Goal: Information Seeking & Learning: Learn about a topic

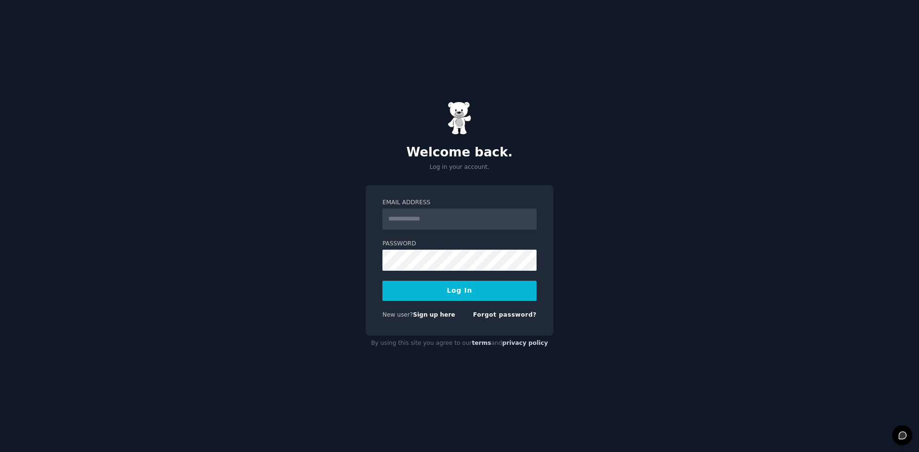
click at [443, 223] on input "Email Address" at bounding box center [459, 219] width 154 height 21
type input "**********"
click at [445, 291] on button "Log In" at bounding box center [459, 291] width 154 height 20
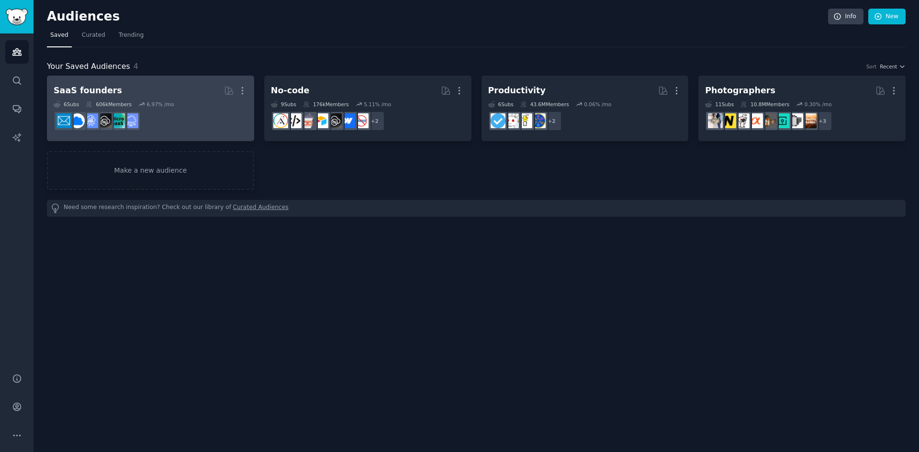
click at [172, 101] on div "6 Sub s 606k Members 6.97 % /mo" at bounding box center [151, 104] width 194 height 7
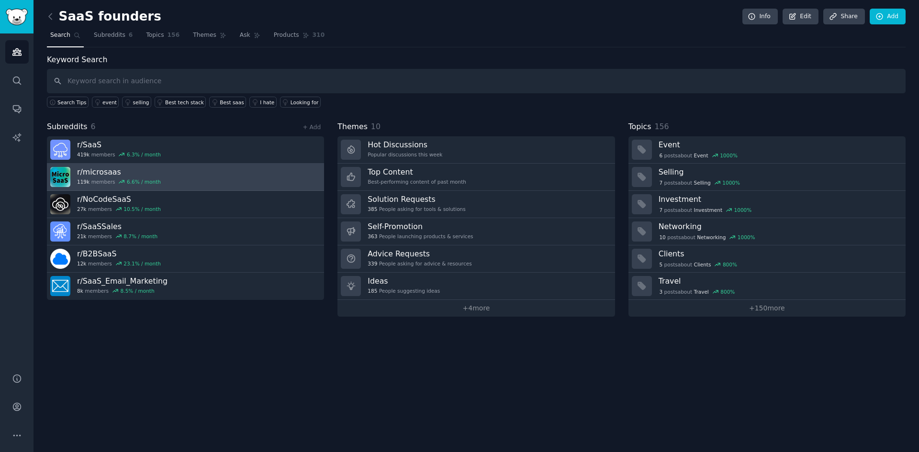
click at [171, 178] on link "r/ microsaas 119k members 6.6 % / month" at bounding box center [185, 177] width 277 height 27
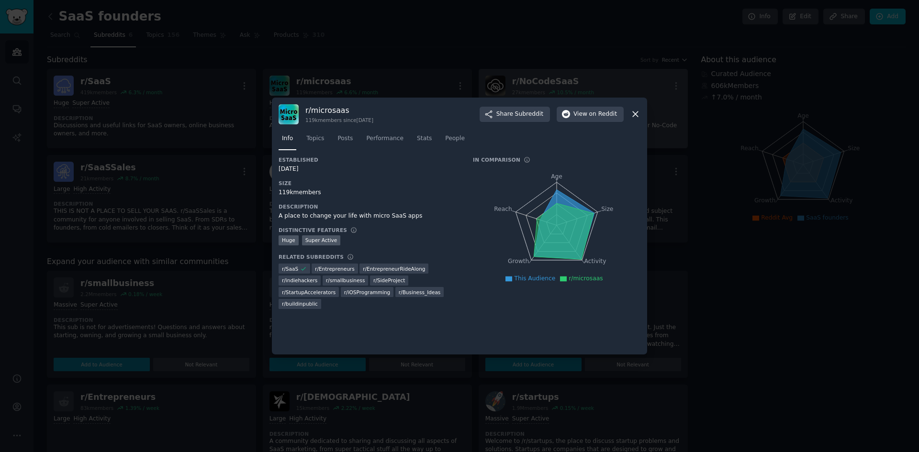
click at [635, 112] on icon at bounding box center [635, 114] width 10 height 10
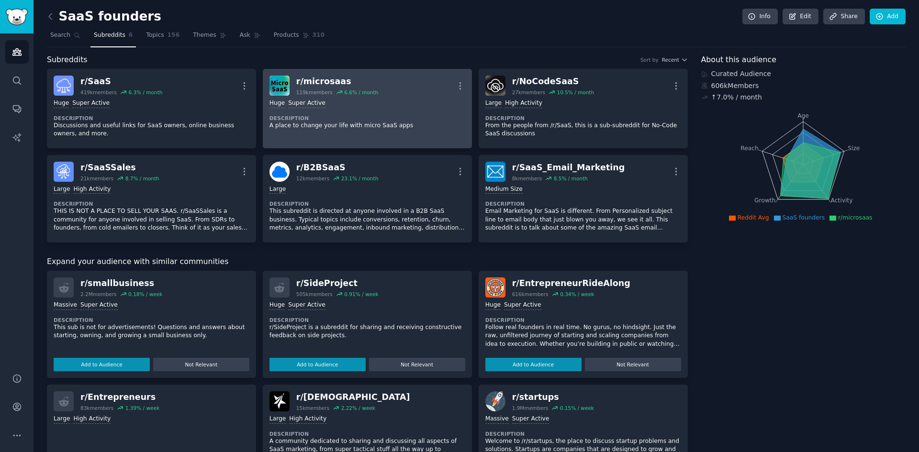
click at [343, 134] on link "r/ microsaas 119k members 6.6 % / month More Huge Super Active Description A pl…" at bounding box center [367, 108] width 209 height 79
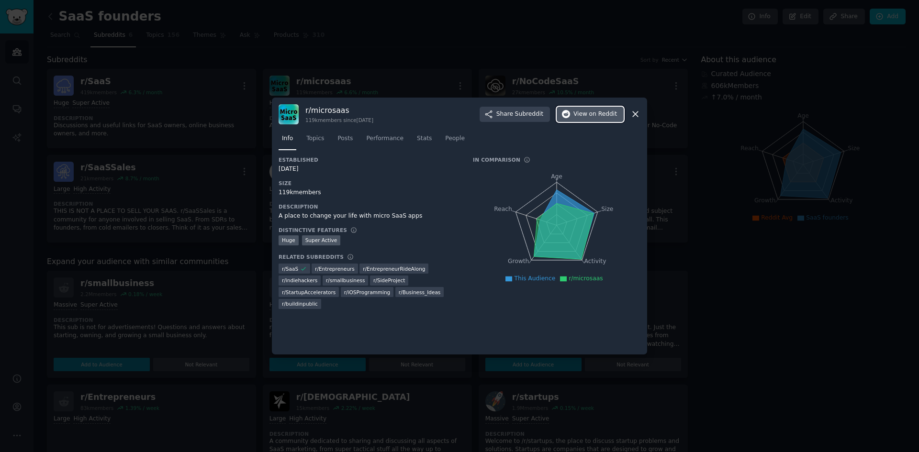
click at [587, 112] on span "View on Reddit" at bounding box center [595, 114] width 44 height 9
